Goal: Information Seeking & Learning: Check status

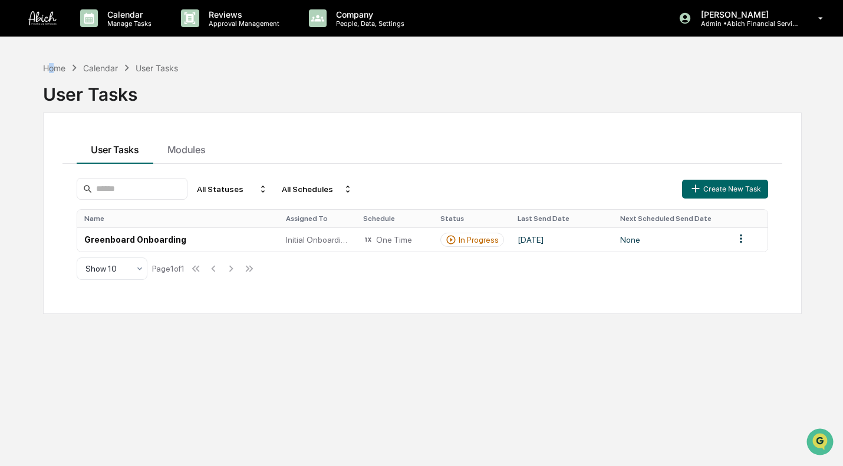
click at [52, 65] on div "Home" at bounding box center [54, 68] width 22 height 10
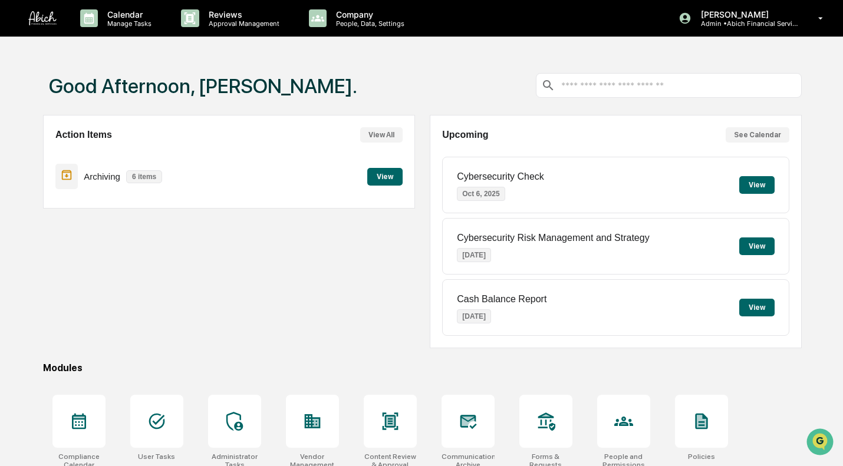
click at [375, 31] on div "Company People, Data, Settings" at bounding box center [362, 18] width 125 height 37
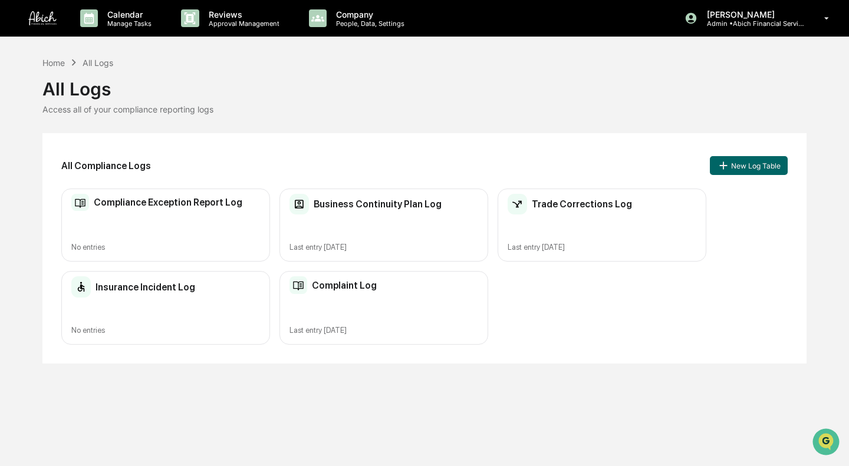
click at [353, 300] on div "Complaint Log Last entry [DATE]" at bounding box center [384, 308] width 209 height 74
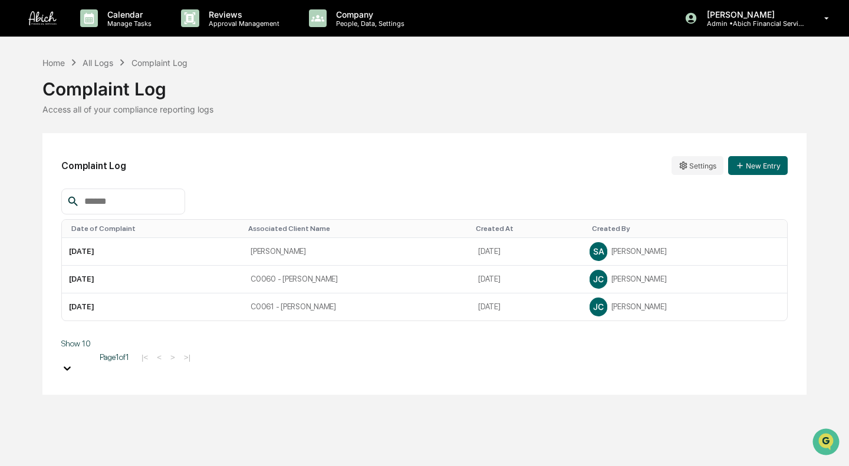
click at [402, 248] on td "[PERSON_NAME]" at bounding box center [358, 252] width 228 height 28
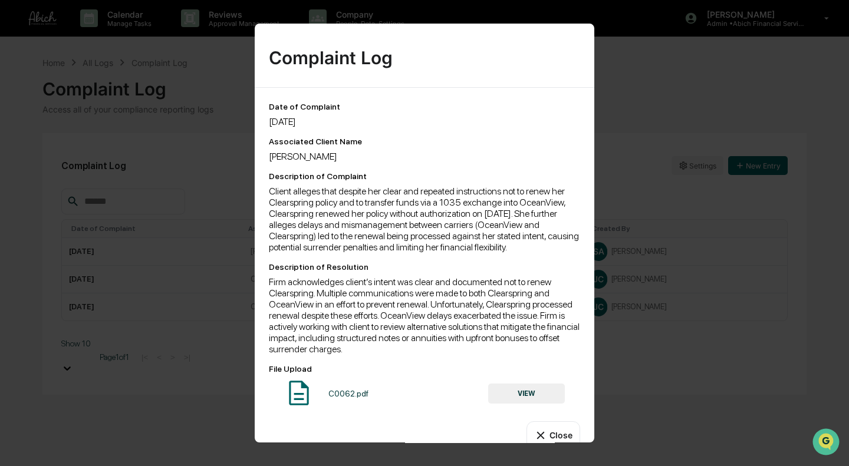
scroll to position [24, 0]
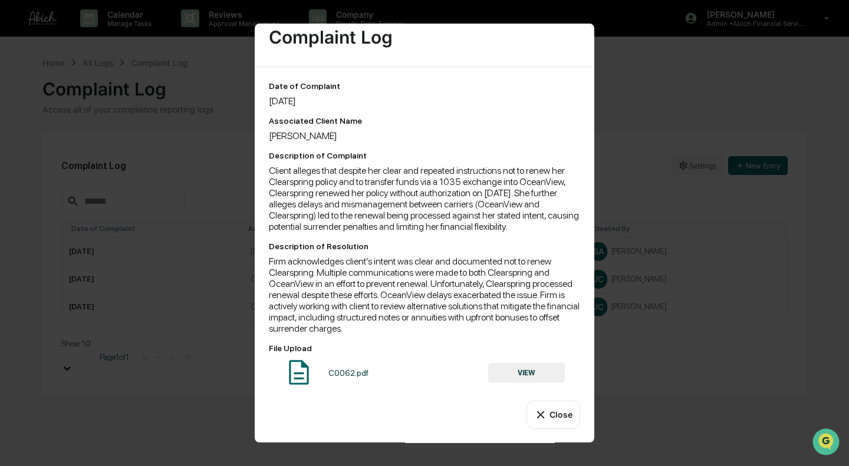
click at [550, 377] on button "VIEW" at bounding box center [526, 373] width 77 height 20
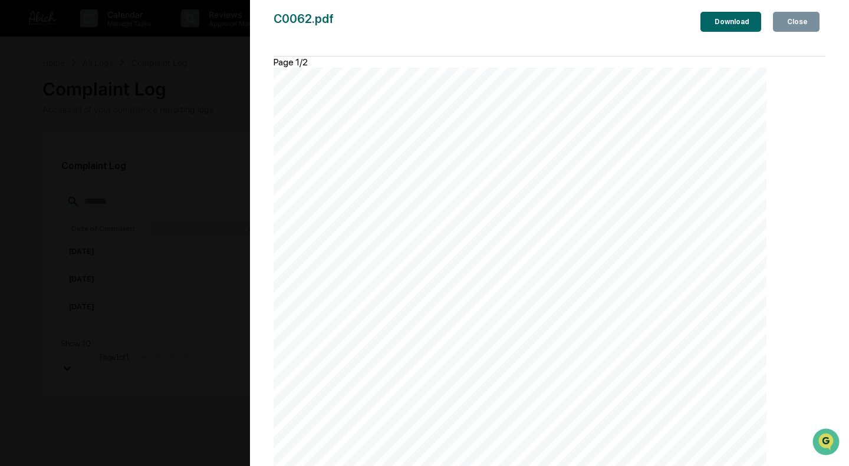
scroll to position [0, 0]
click at [621, 22] on icon "button" at bounding box center [785, 22] width 0 height 0
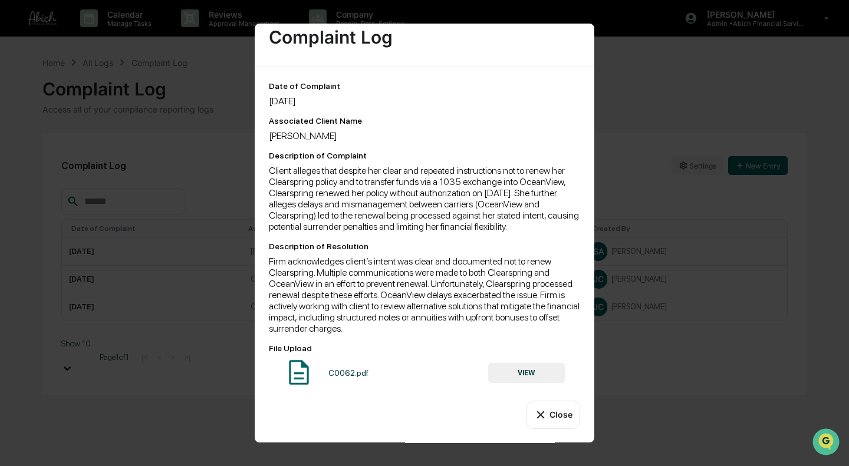
click at [553, 412] on button "Close" at bounding box center [554, 415] width 54 height 28
